Goal: Task Accomplishment & Management: Manage account settings

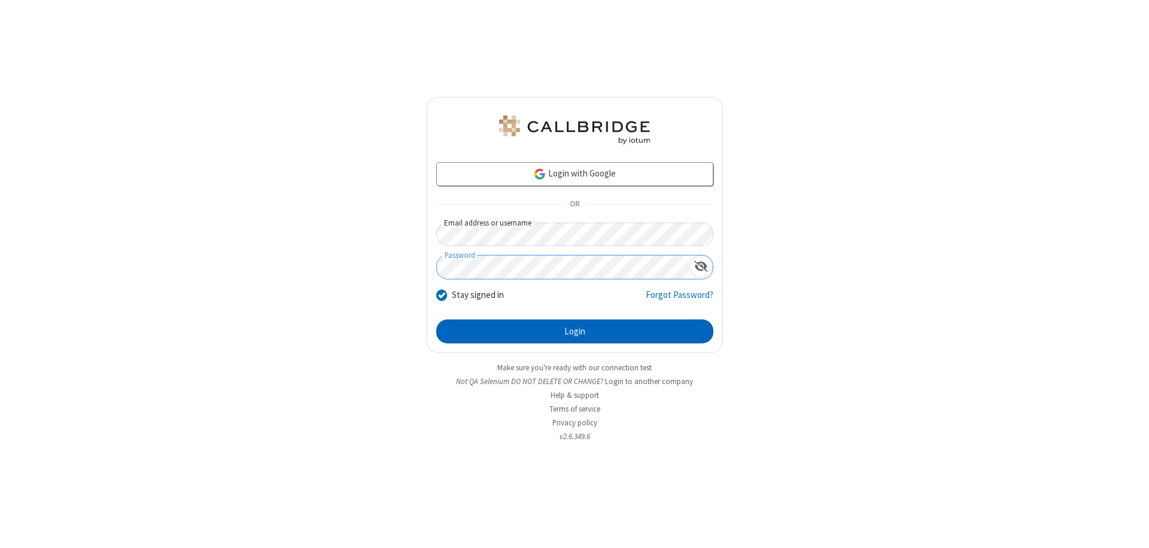
click at [574, 331] on button "Login" at bounding box center [574, 332] width 277 height 24
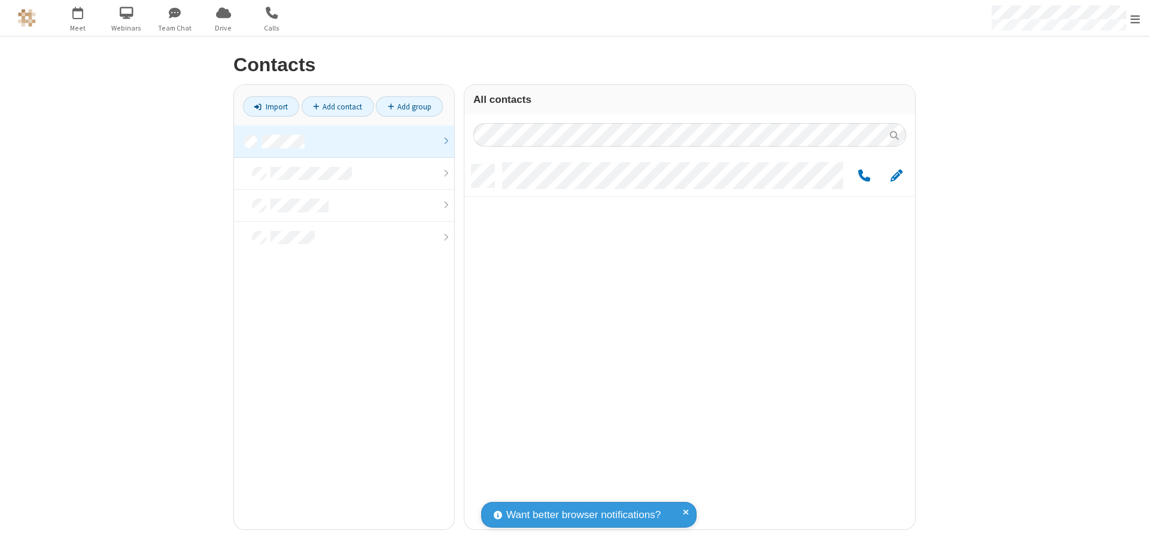
scroll to position [365, 442]
click at [344, 141] on link at bounding box center [344, 142] width 220 height 32
click at [896, 175] on span "Edit" at bounding box center [896, 176] width 12 height 15
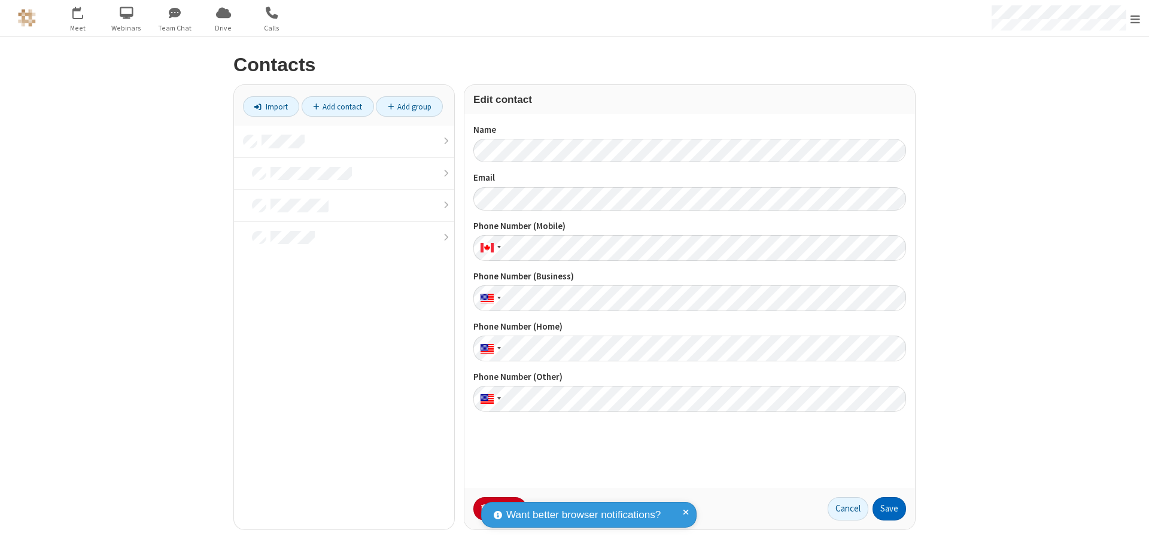
click at [889, 509] on button "Save" at bounding box center [889, 509] width 34 height 24
